Goal: Information Seeking & Learning: Learn about a topic

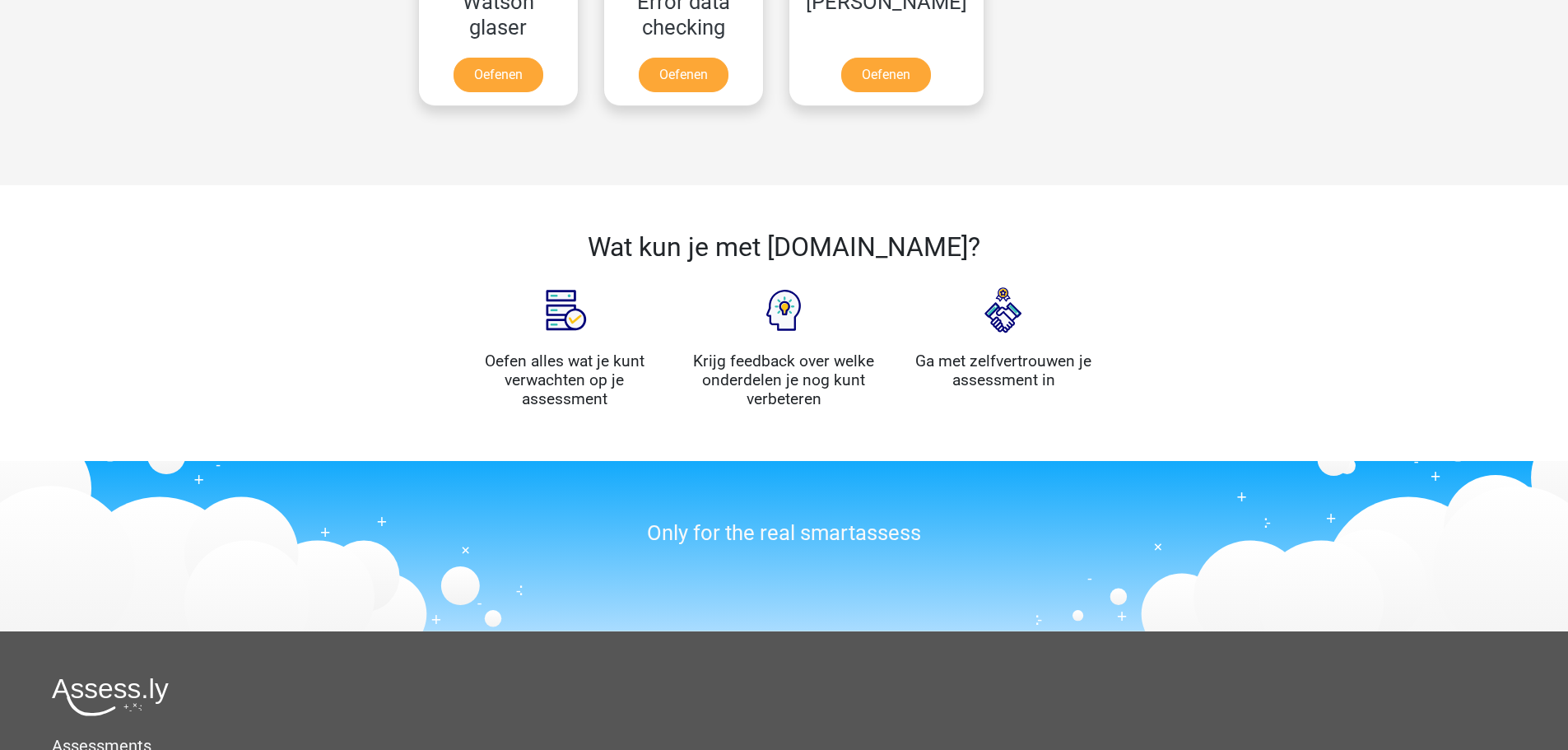
scroll to position [1483, 0]
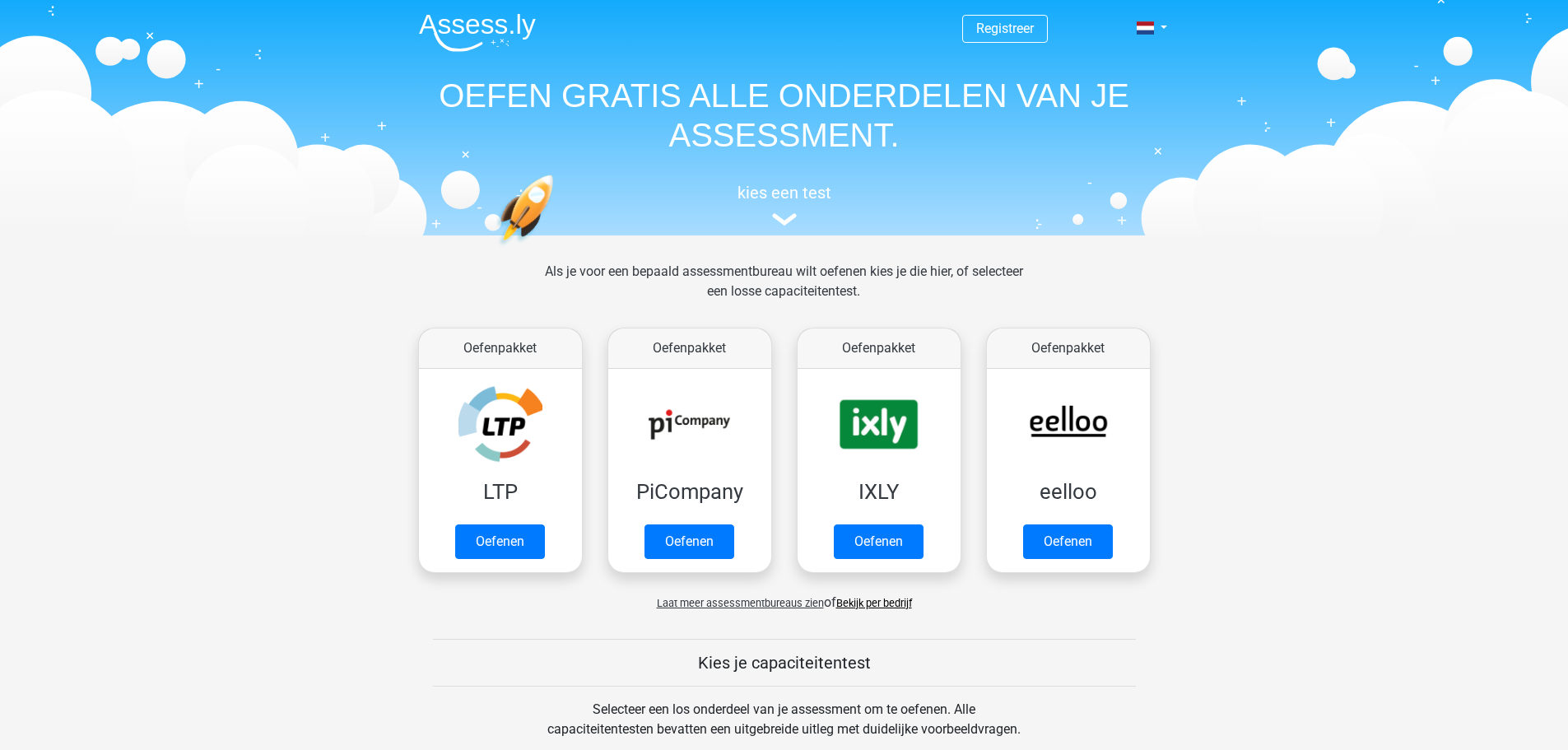
click at [768, 602] on span "Laat meer assessmentbureaus zien" at bounding box center [740, 603] width 167 height 12
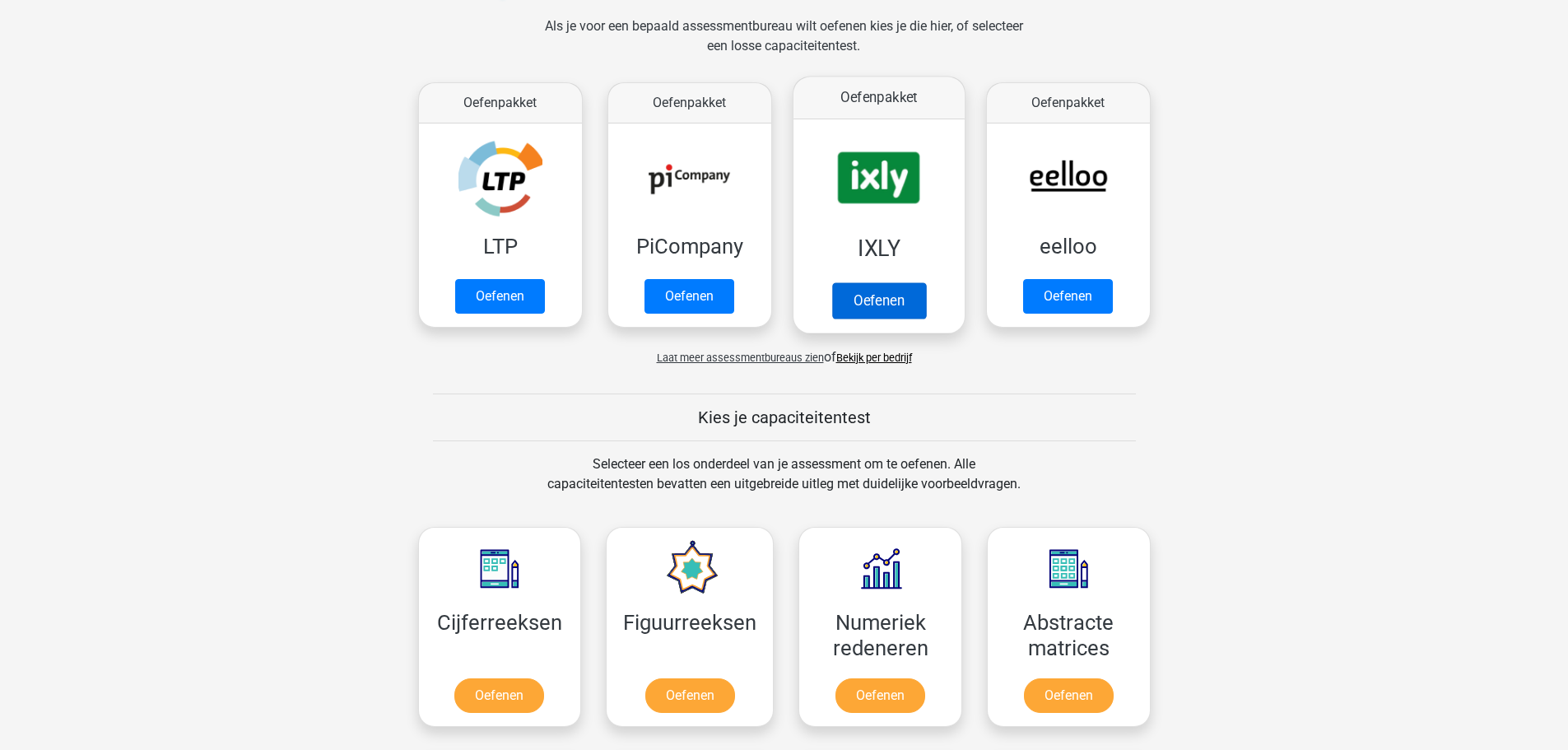
scroll to position [83, 0]
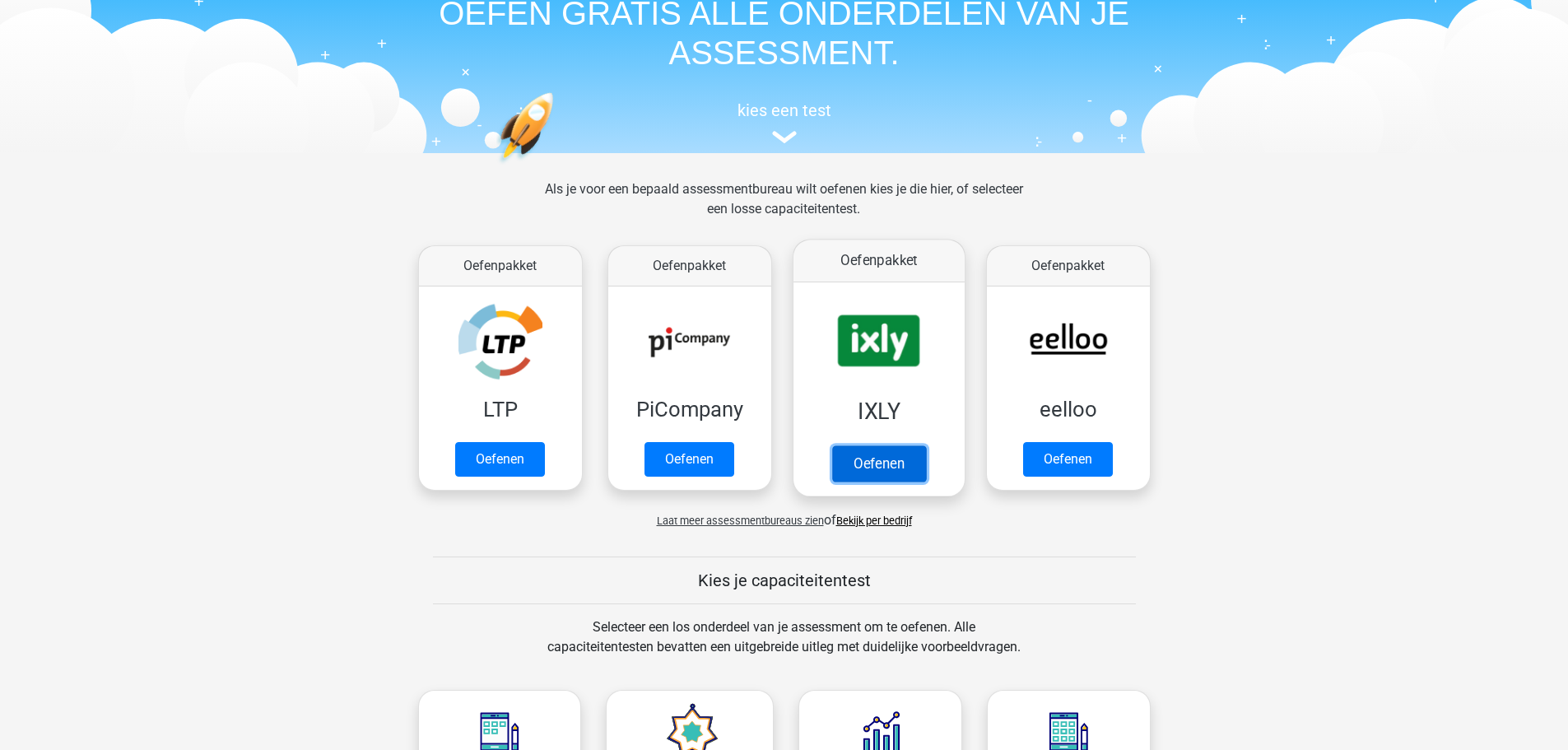
click at [898, 446] on link "Oefenen" at bounding box center [878, 464] width 94 height 36
